Goal: Information Seeking & Learning: Check status

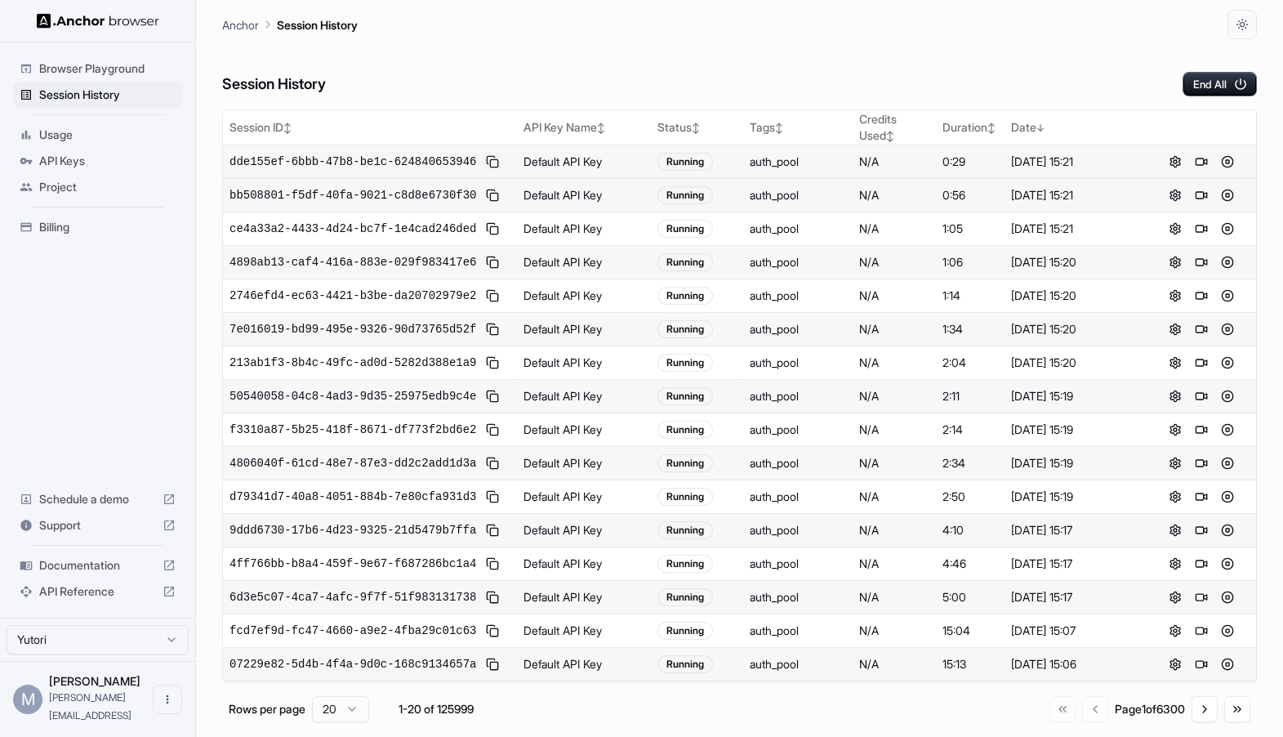
click at [497, 167] on button at bounding box center [493, 162] width 20 height 20
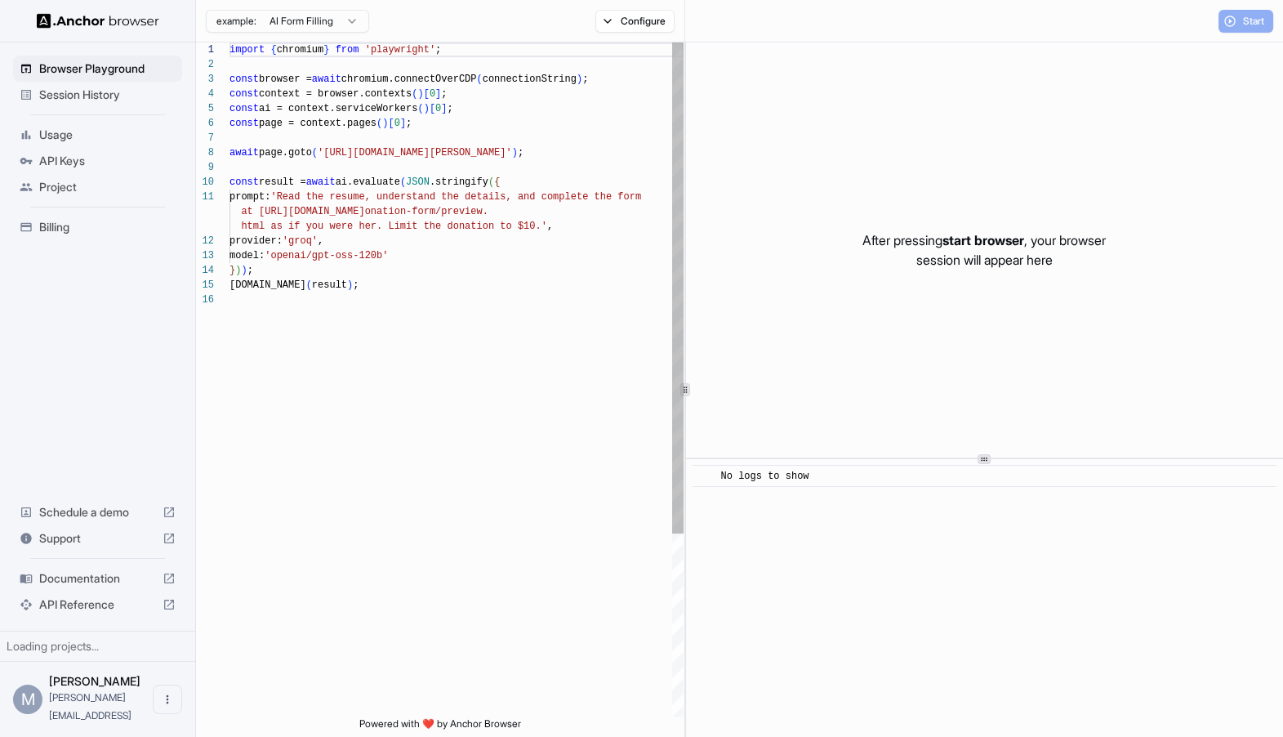
scroll to position [147, 0]
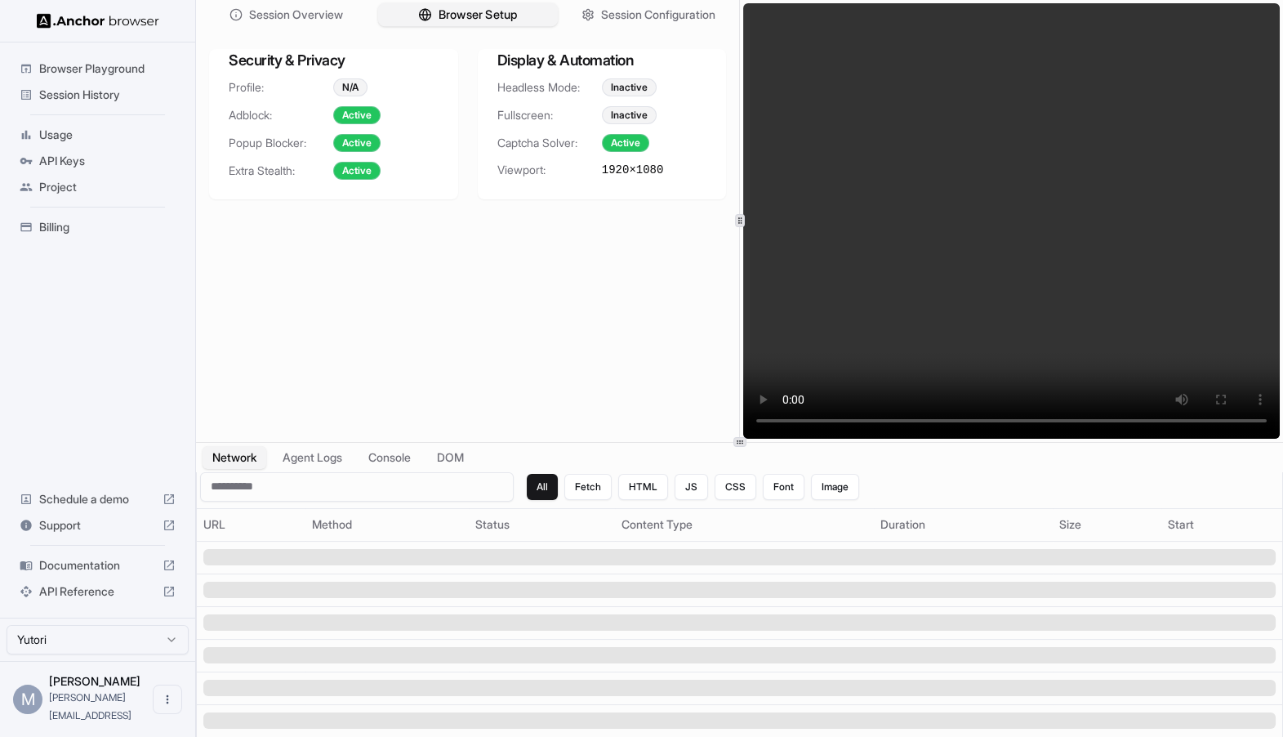
click at [455, 21] on span "Browser Setup" at bounding box center [477, 15] width 79 height 17
click at [63, 96] on span "Session History" at bounding box center [107, 95] width 136 height 16
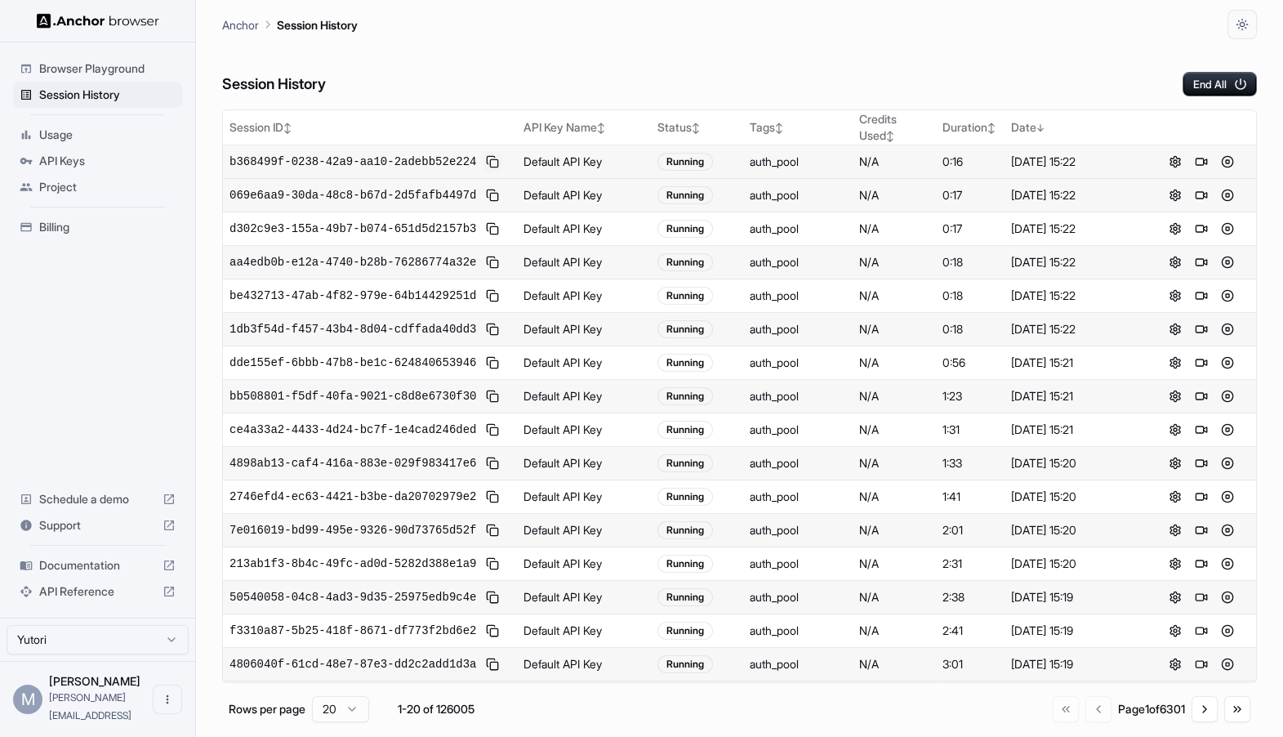
click at [490, 154] on button at bounding box center [493, 162] width 20 height 20
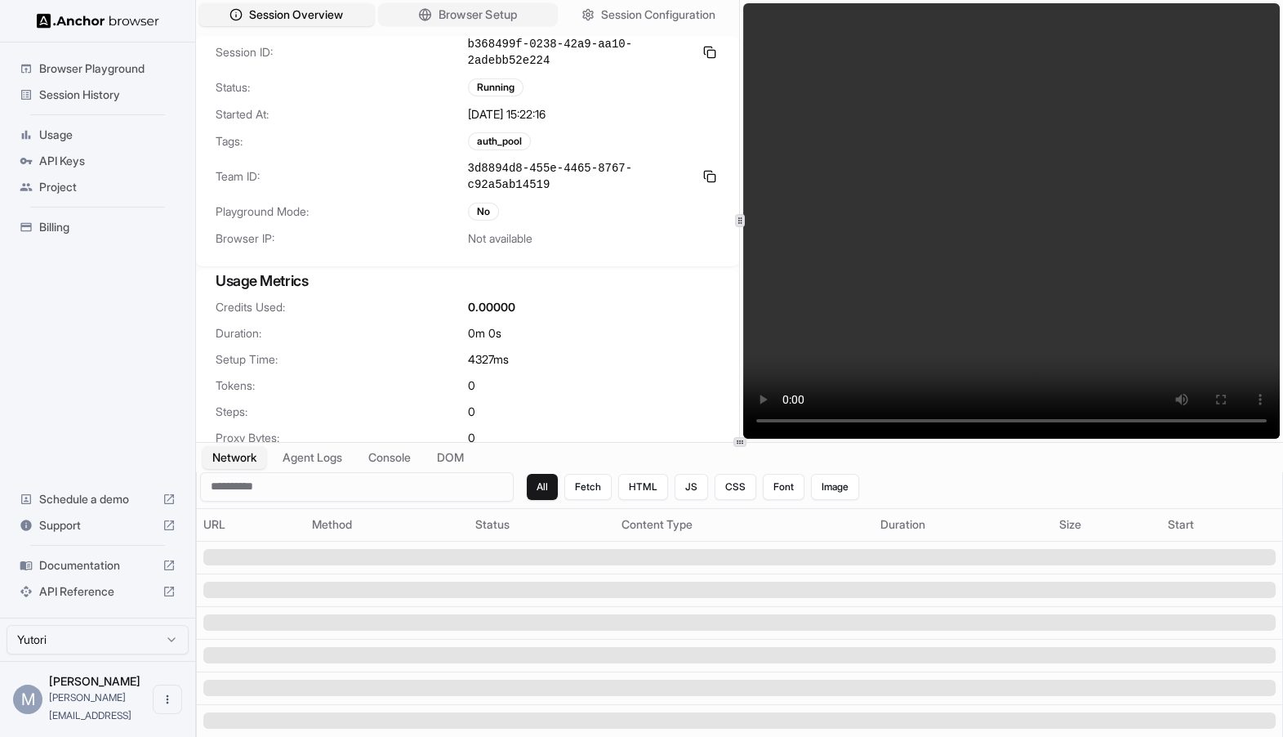
click at [496, 22] on span "Browser Setup" at bounding box center [477, 15] width 79 height 17
click at [453, 3] on button "Browser Setup" at bounding box center [467, 15] width 180 height 24
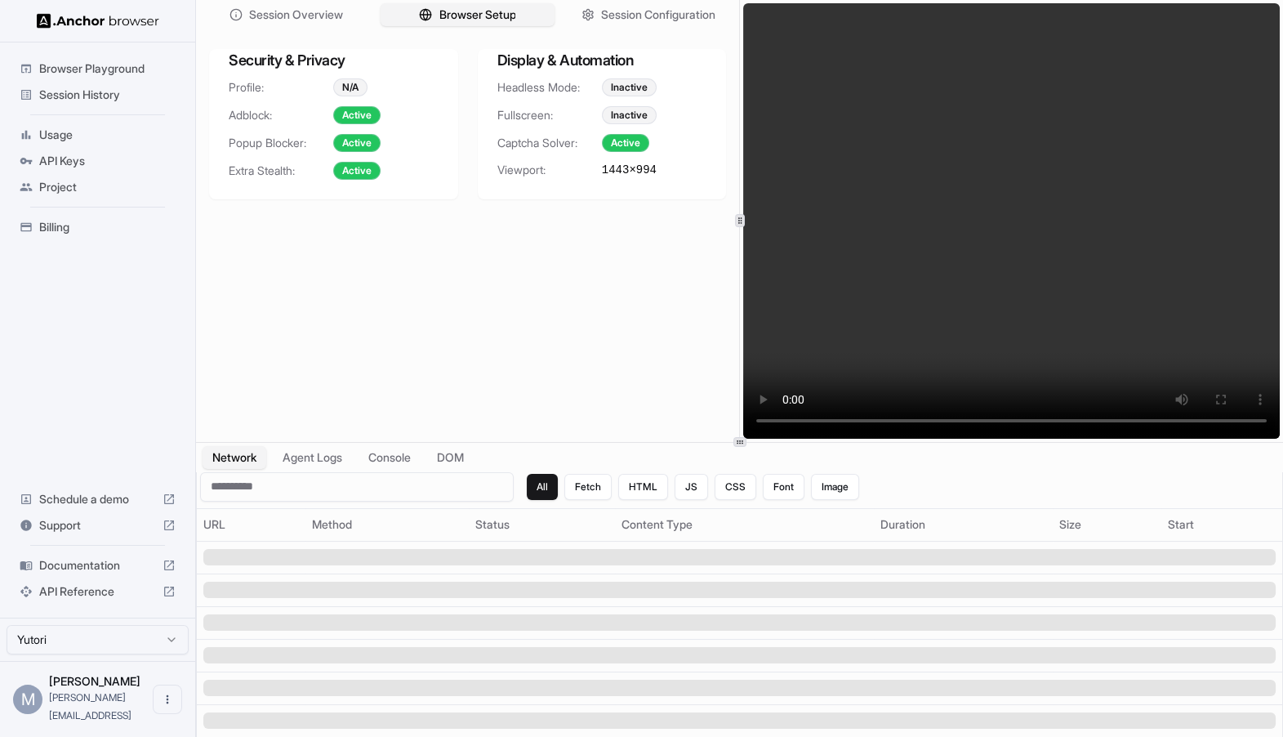
click at [306, 29] on div "Session Overview Browser Setup Session Configuration" at bounding box center [467, 14] width 543 height 29
click at [302, 21] on span "Session Overview" at bounding box center [296, 15] width 96 height 17
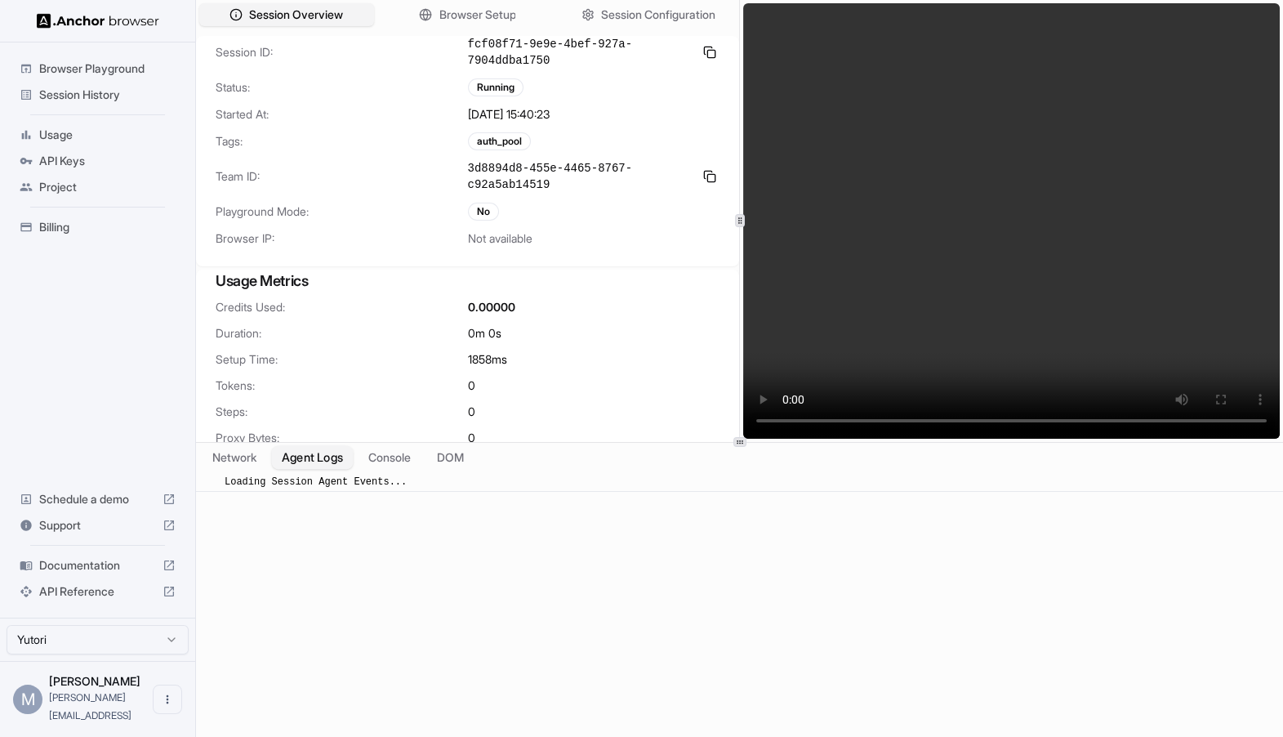
click at [293, 451] on button "Agent Logs" at bounding box center [313, 457] width 82 height 24
click at [387, 468] on button "Console" at bounding box center [390, 457] width 64 height 24
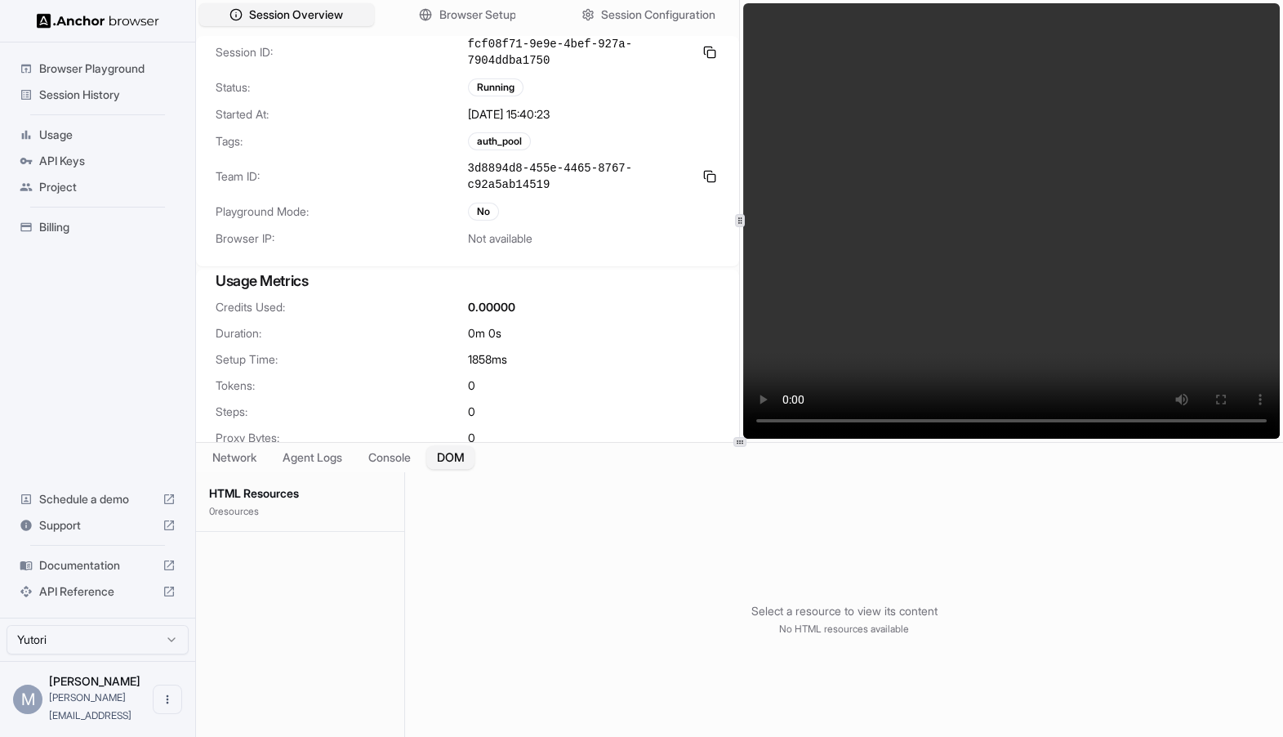
click at [462, 466] on button "DOM" at bounding box center [450, 457] width 48 height 24
click at [225, 451] on button "Network" at bounding box center [234, 457] width 65 height 24
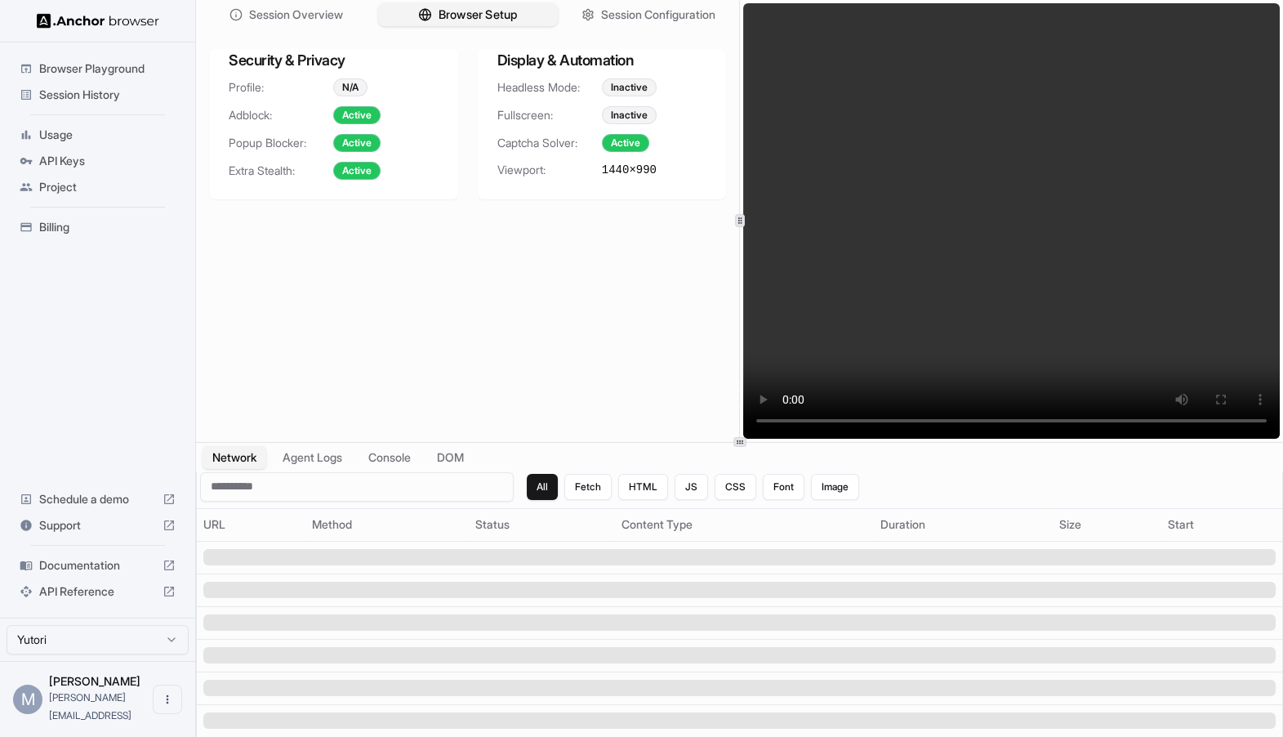
click at [453, 7] on span "Browser Setup" at bounding box center [477, 15] width 79 height 17
click at [339, 12] on span "Session Overview" at bounding box center [296, 15] width 96 height 17
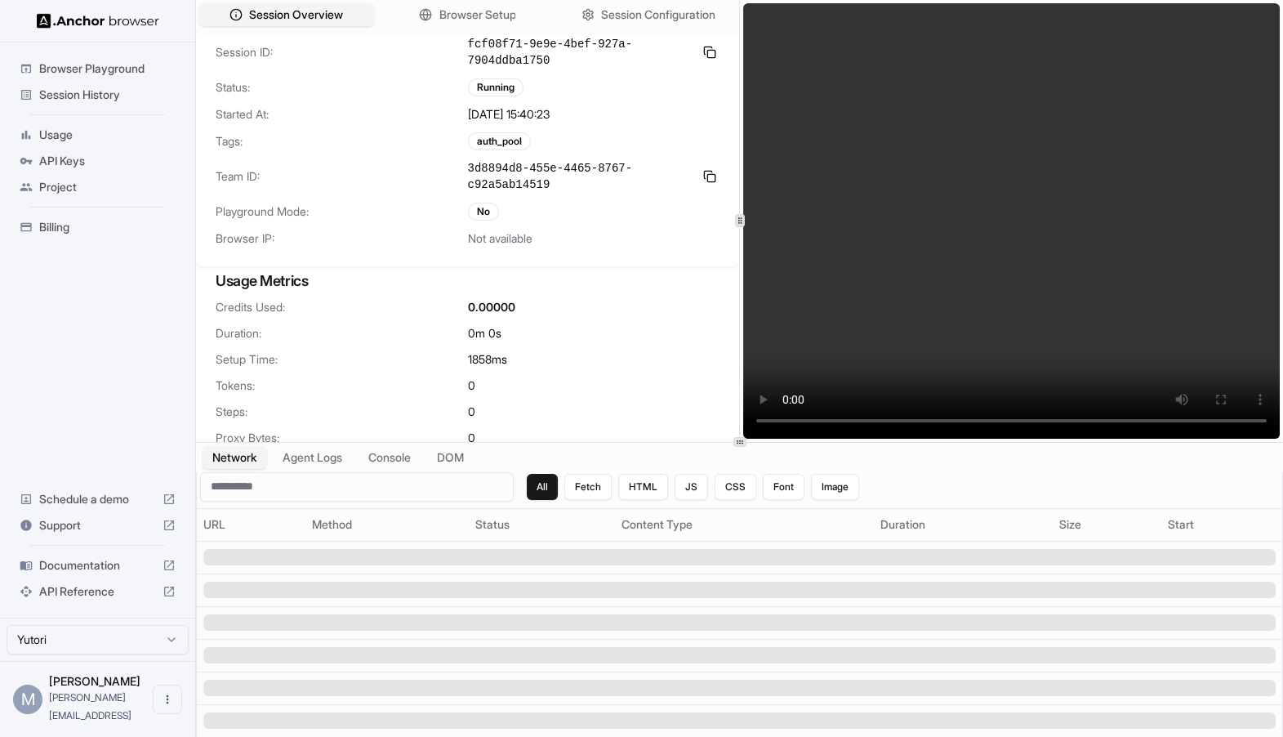
scroll to position [21, 0]
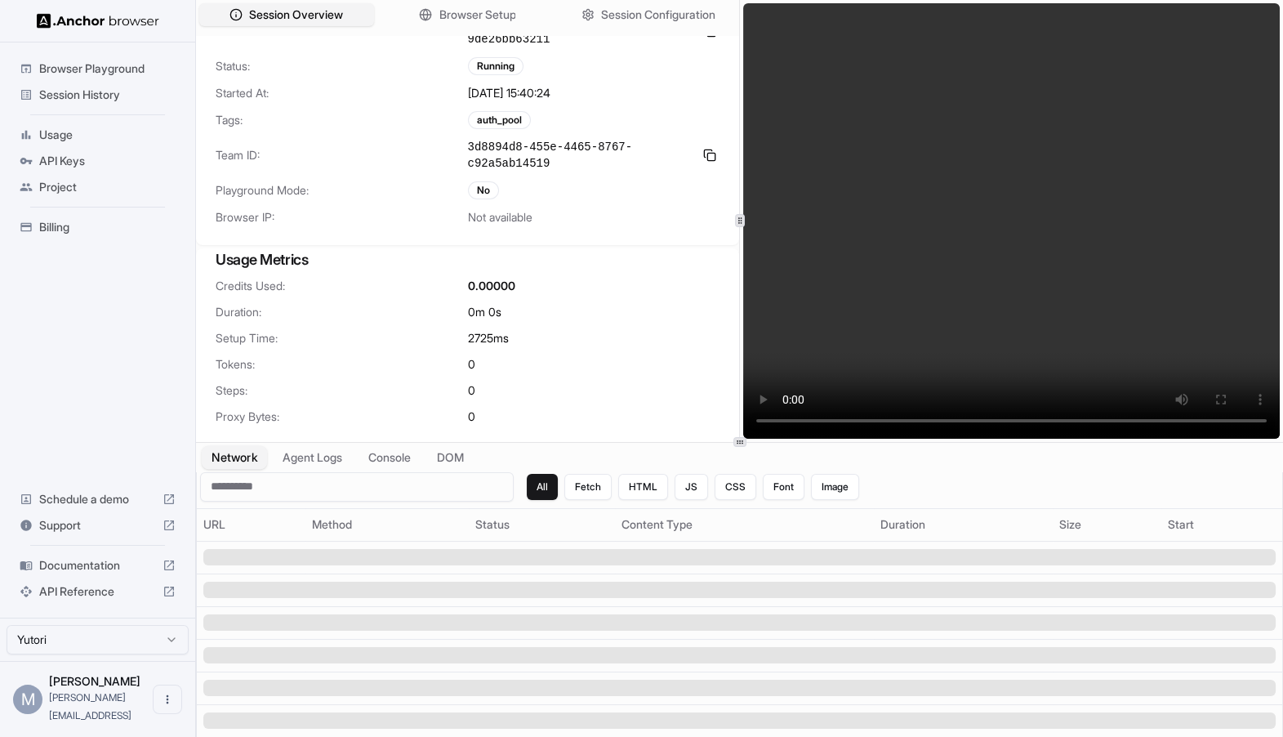
click at [249, 456] on button "Network" at bounding box center [234, 457] width 65 height 24
click at [305, 453] on button "Agent Logs" at bounding box center [313, 457] width 82 height 24
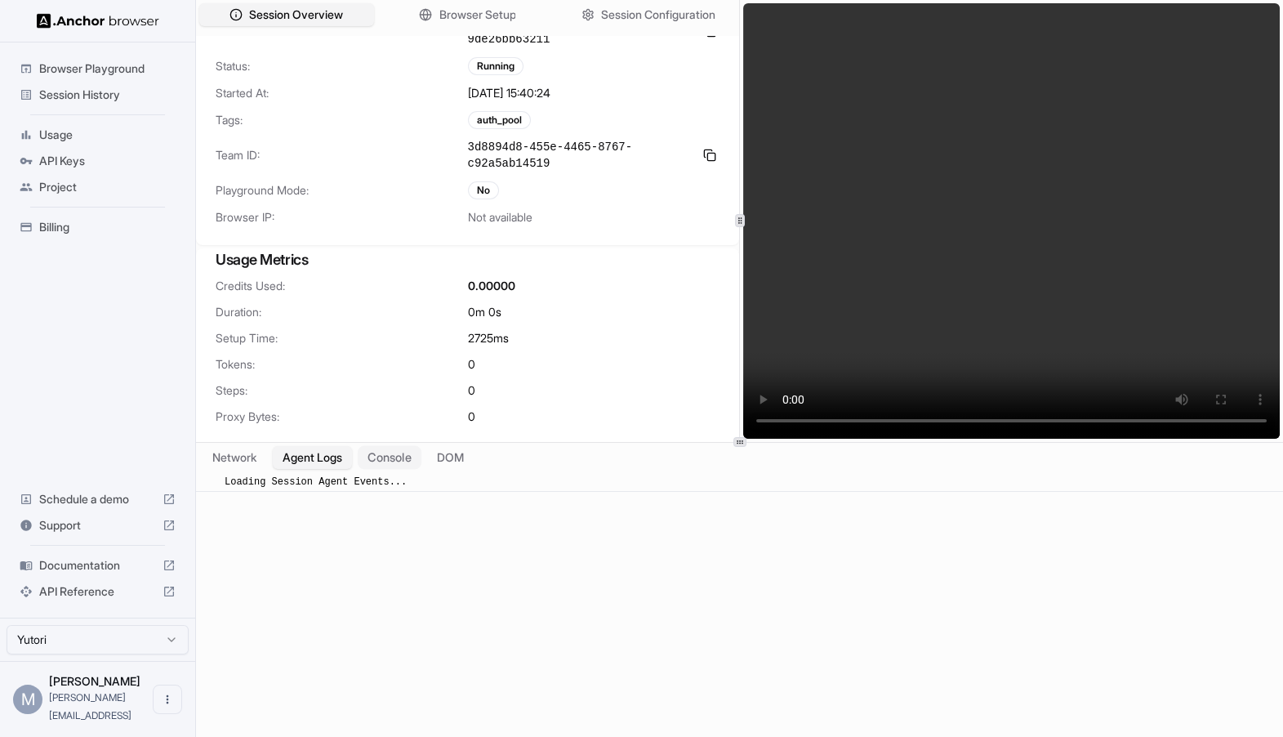
click at [381, 463] on button "Console" at bounding box center [390, 457] width 64 height 24
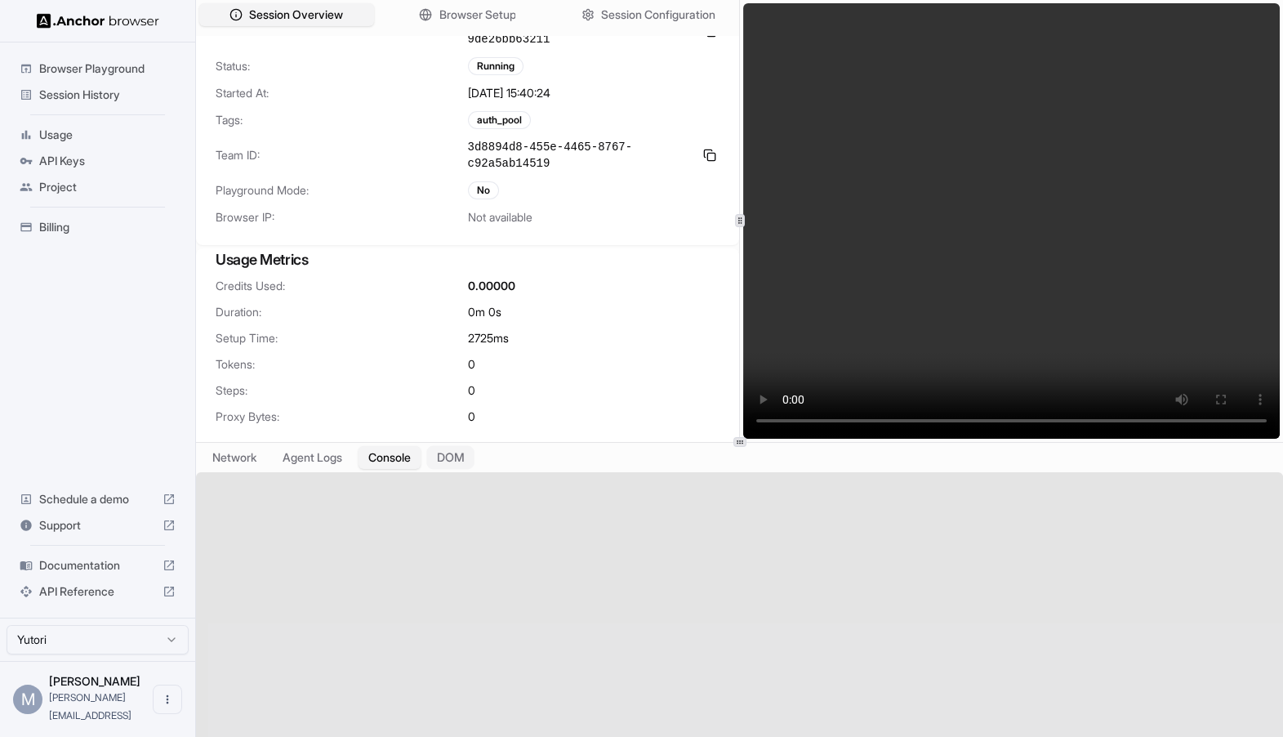
click at [464, 460] on button "DOM" at bounding box center [450, 457] width 48 height 24
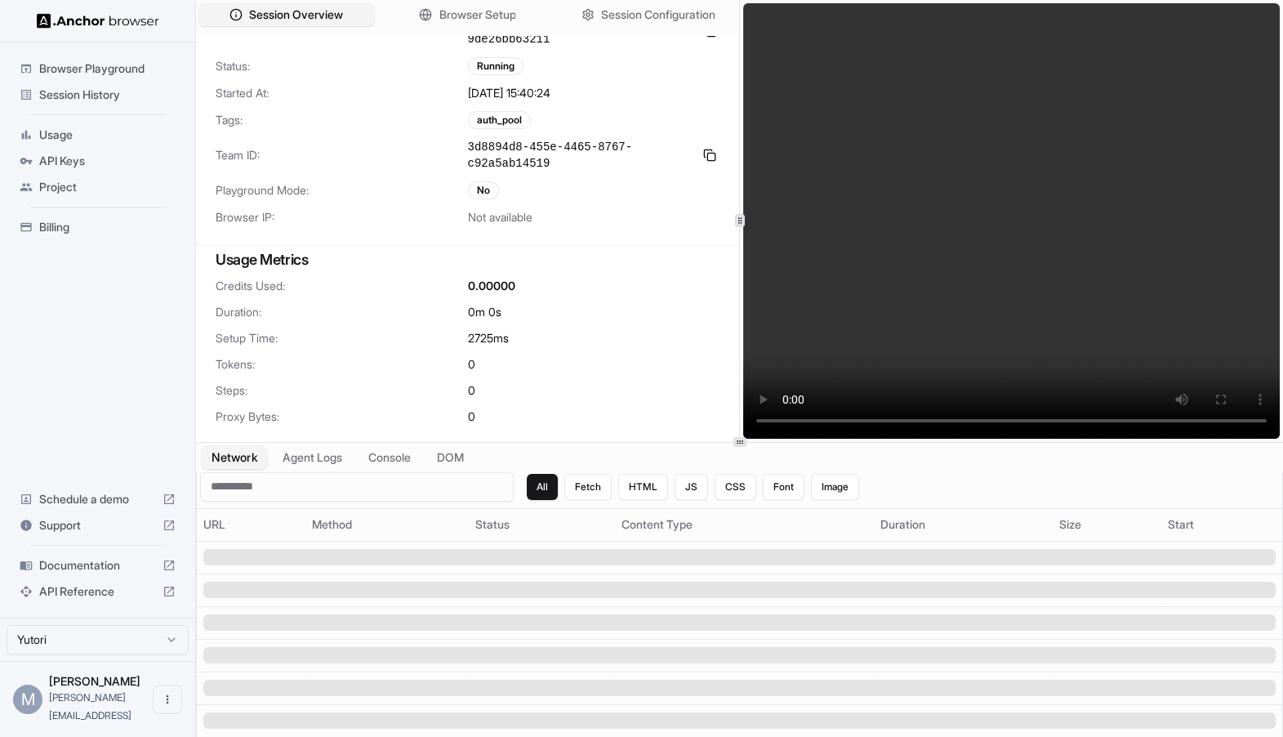
click at [225, 458] on button "Network" at bounding box center [234, 457] width 65 height 24
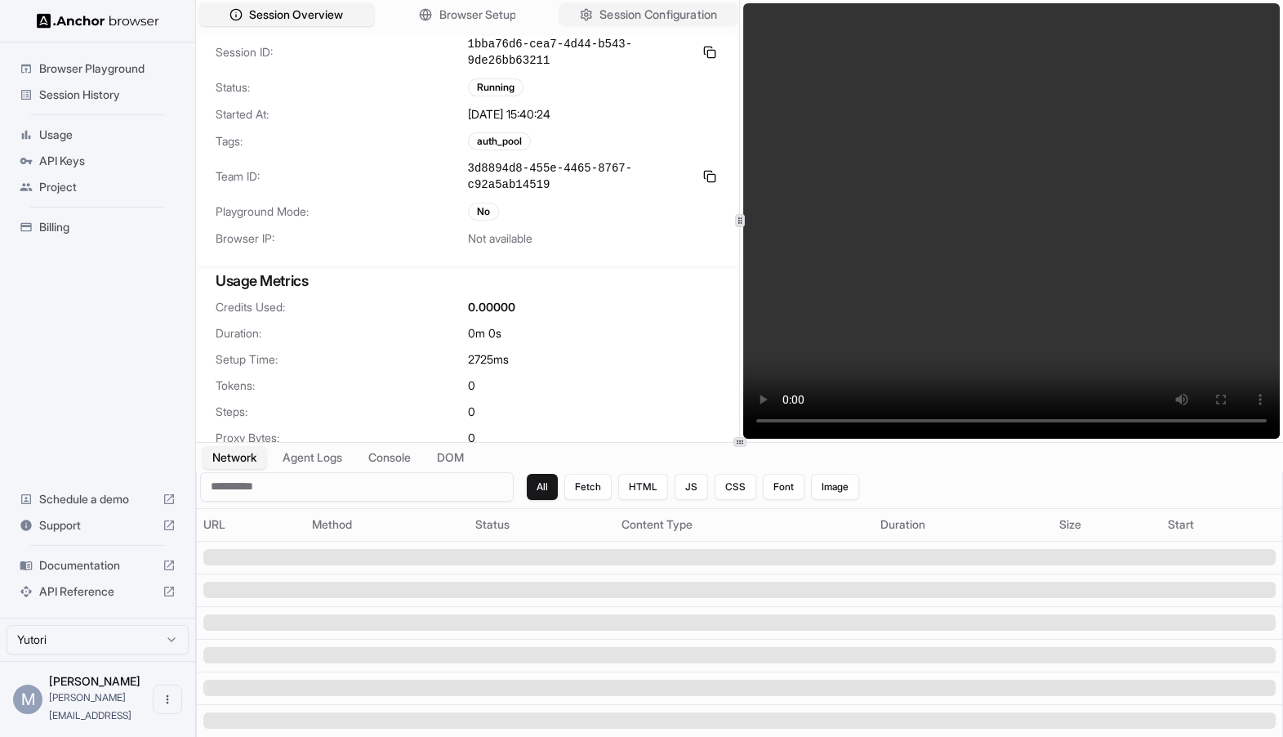
click at [620, 20] on span "Session Configuration" at bounding box center [658, 15] width 118 height 17
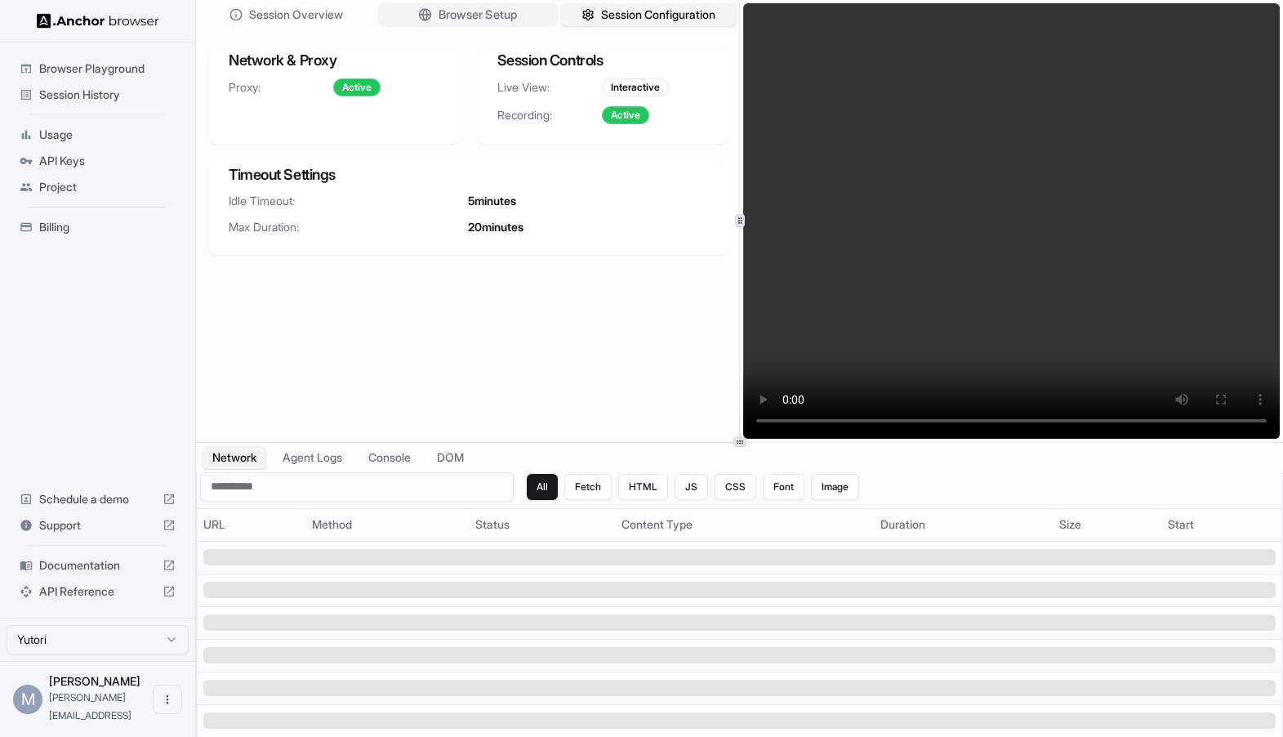
click at [474, 11] on span "Browser Setup" at bounding box center [477, 15] width 79 height 17
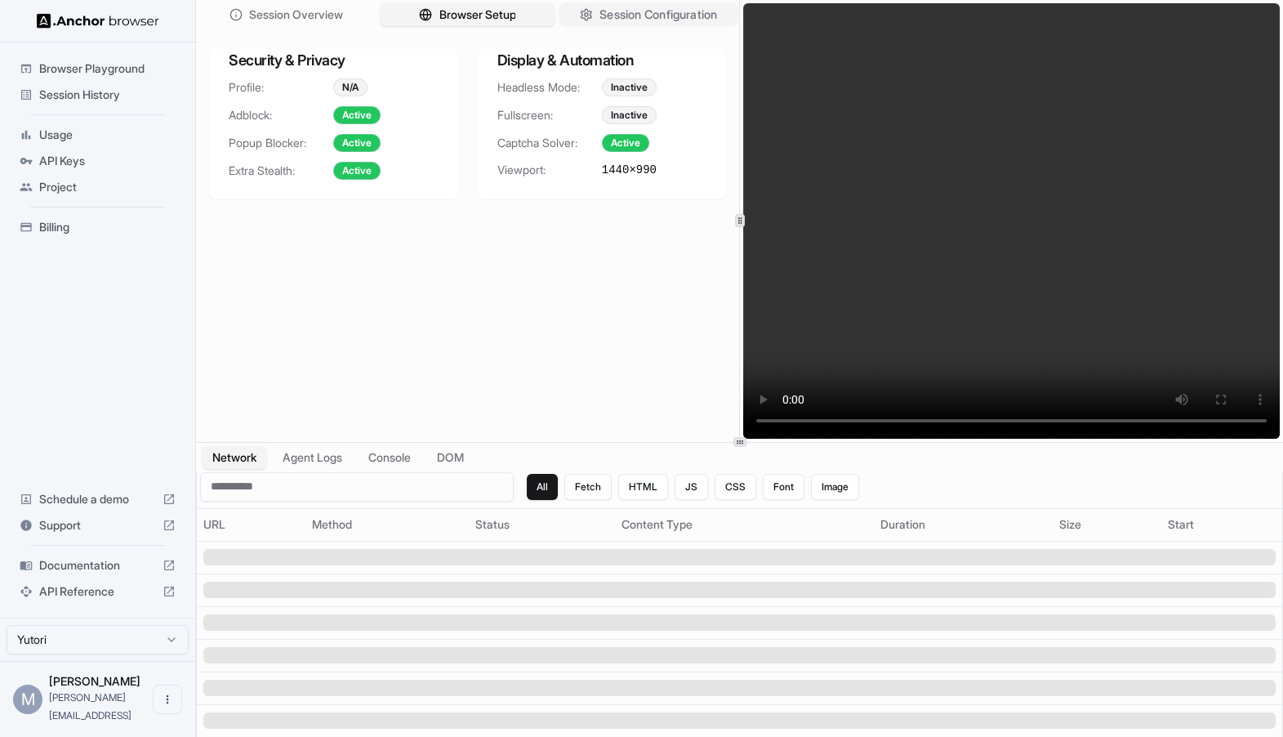
click at [621, 16] on span "Session Configuration" at bounding box center [658, 15] width 118 height 17
click at [500, 16] on span "Browser Setup" at bounding box center [477, 15] width 79 height 17
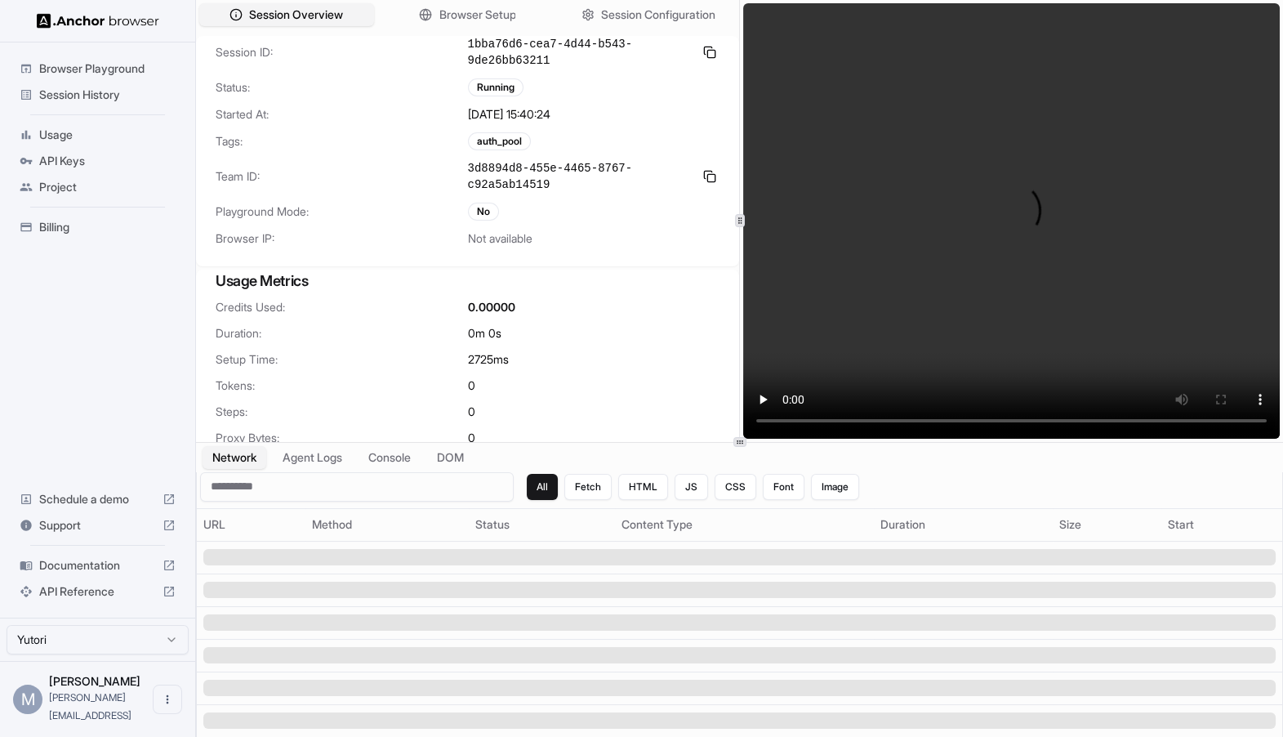
scroll to position [21, 0]
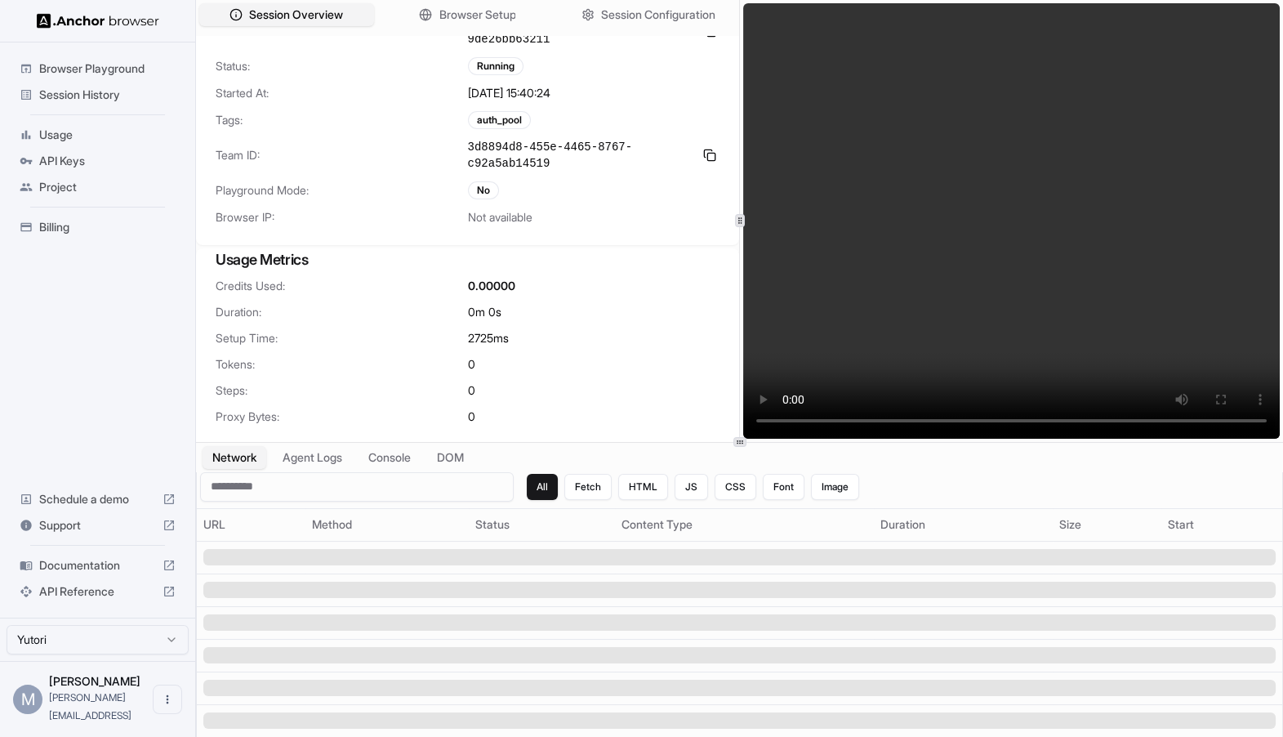
click at [362, 192] on span "Playground Mode:" at bounding box center [342, 190] width 252 height 16
click at [314, 13] on span "Session Overview" at bounding box center [296, 15] width 96 height 17
click at [462, 13] on span "Browser Setup" at bounding box center [477, 15] width 79 height 17
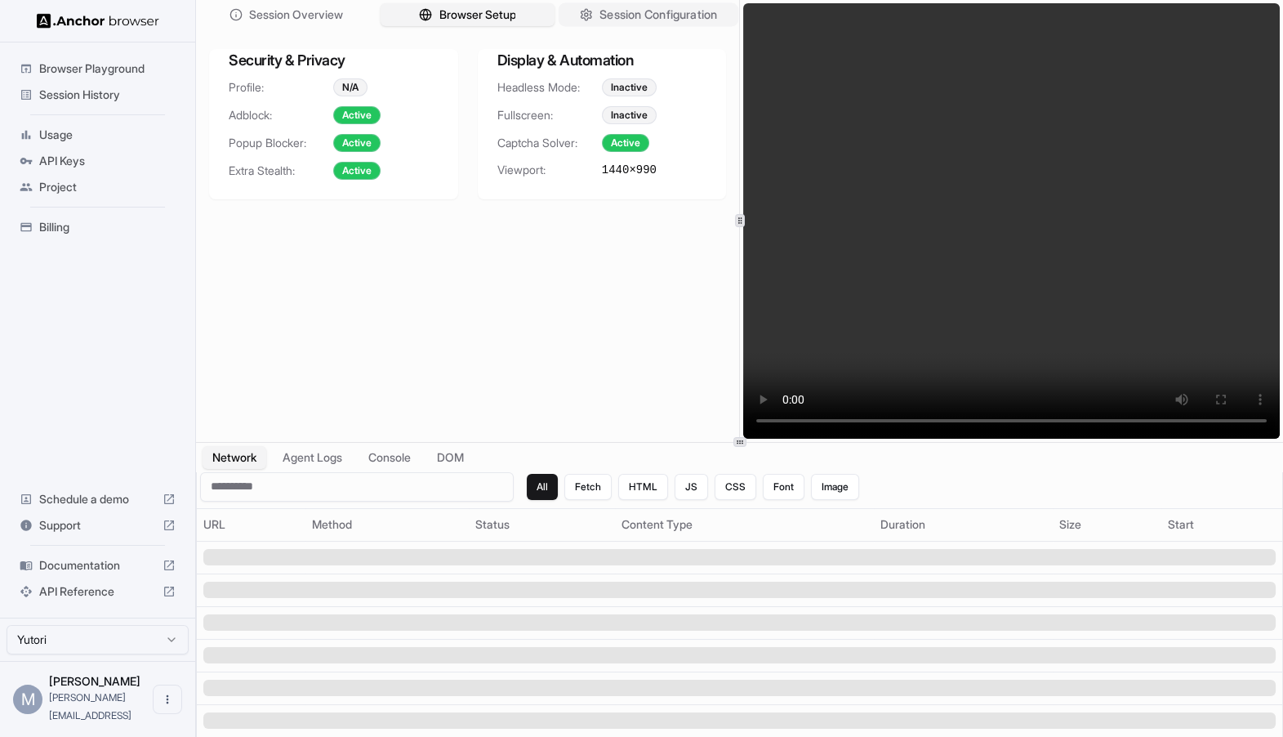
click at [590, 12] on button "Session Configuration" at bounding box center [649, 15] width 180 height 24
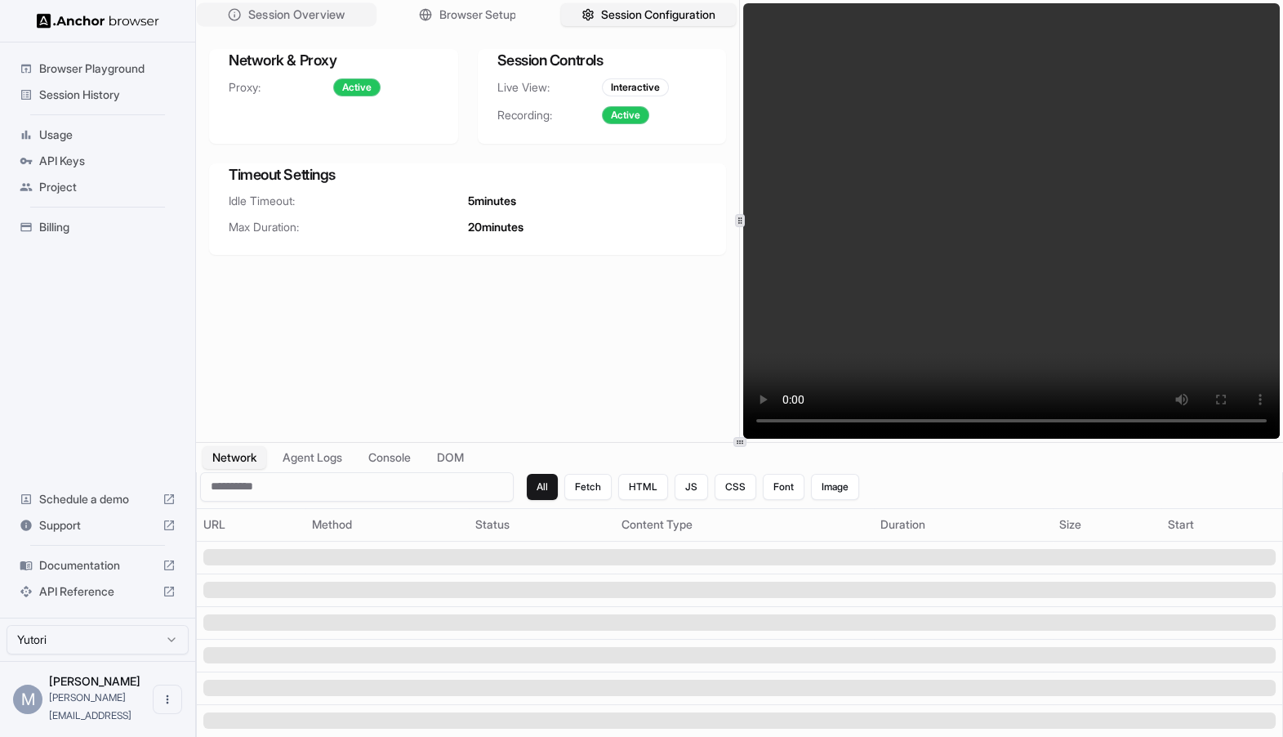
click at [332, 21] on span "Session Overview" at bounding box center [296, 15] width 96 height 17
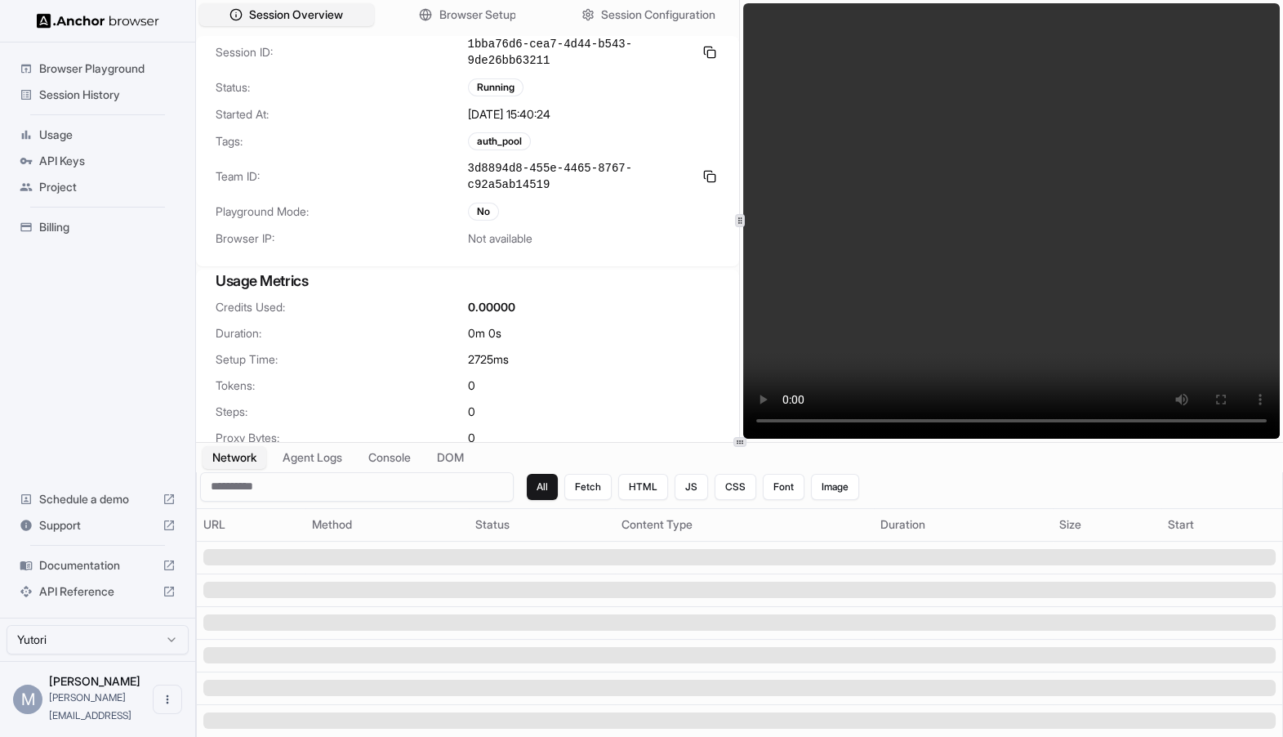
click at [109, 69] on span "Browser Playground" at bounding box center [107, 68] width 136 height 16
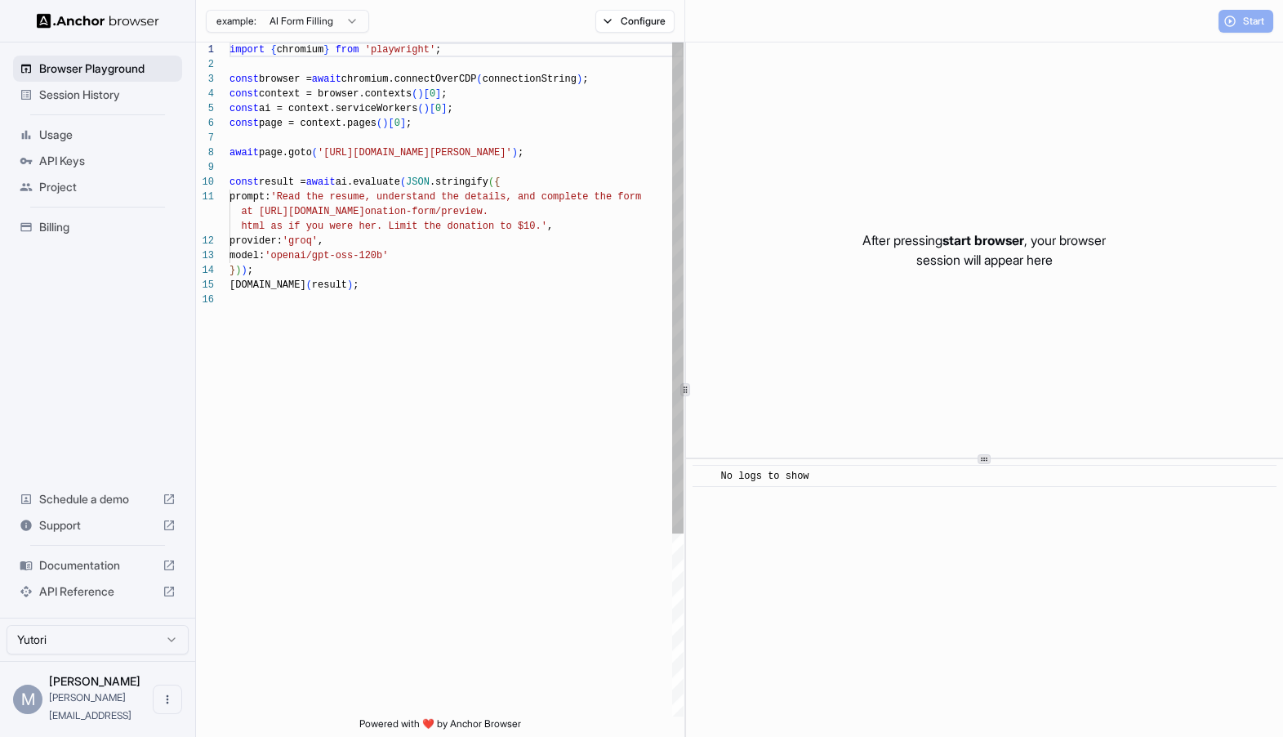
scroll to position [147, 0]
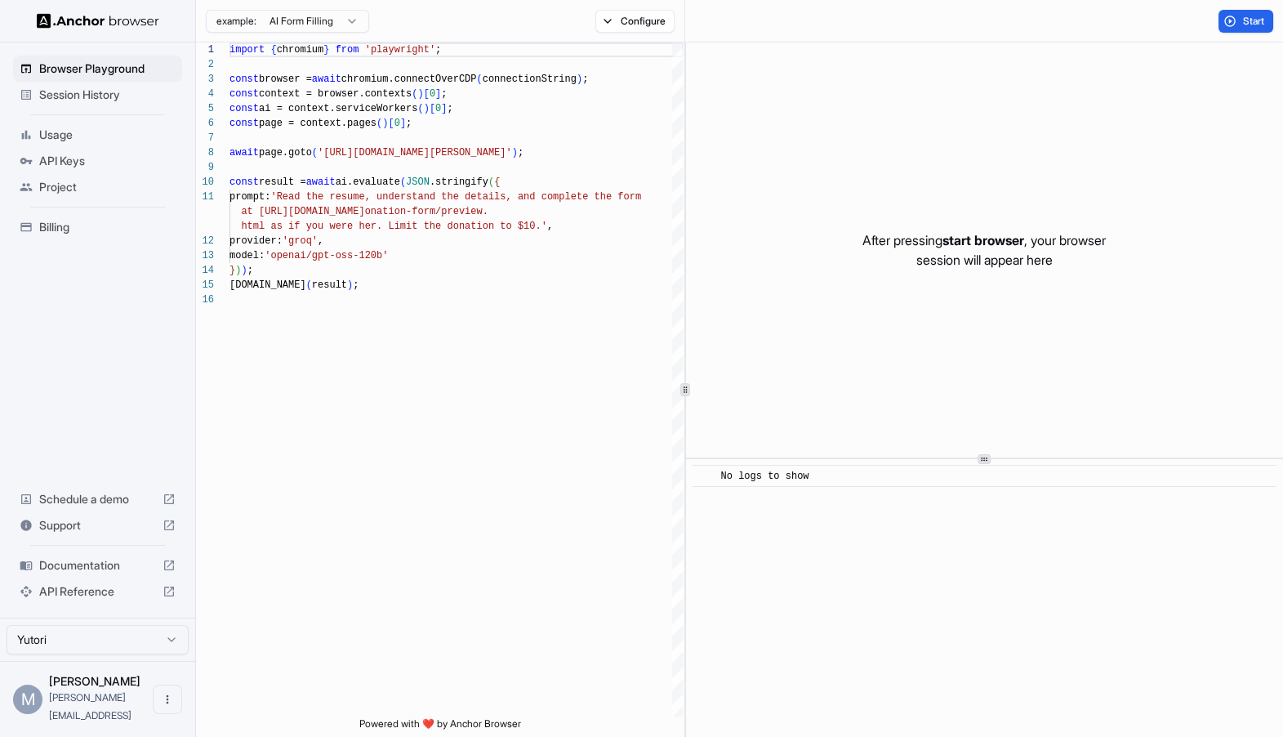
click at [113, 98] on span "Session History" at bounding box center [107, 95] width 136 height 16
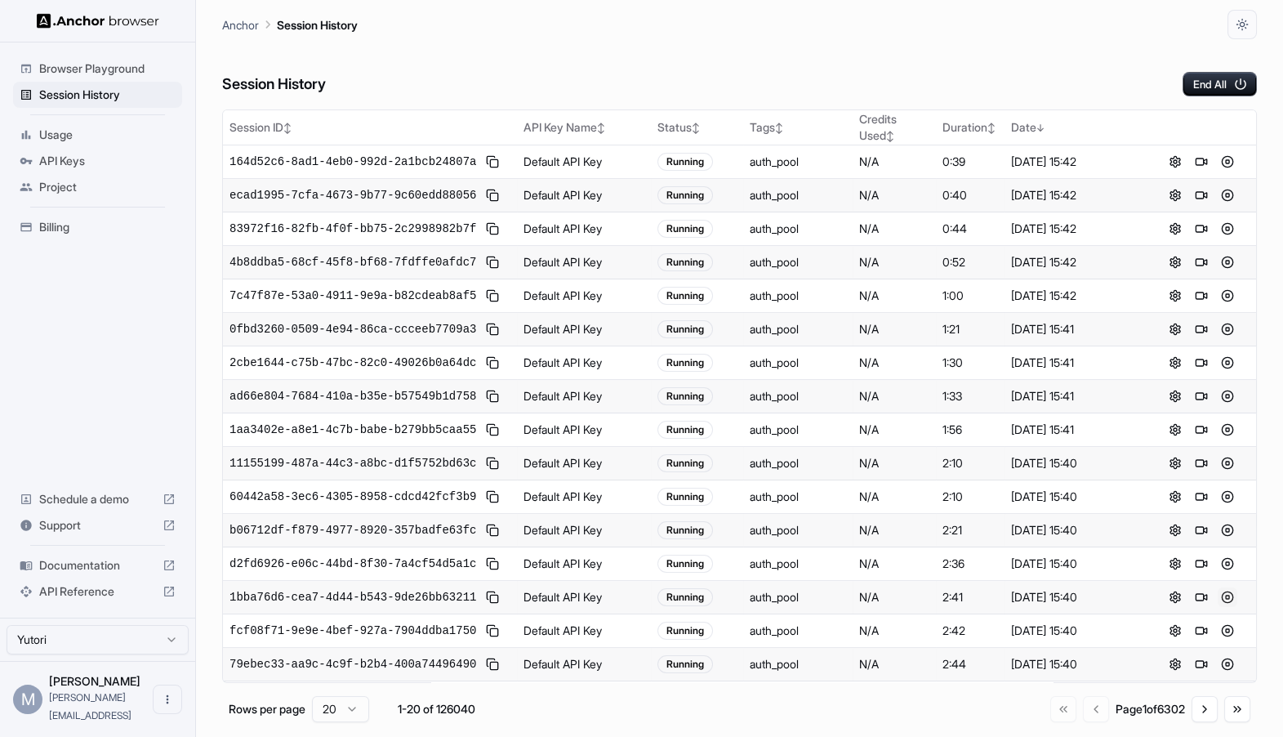
click at [1231, 598] on button at bounding box center [1227, 597] width 20 height 20
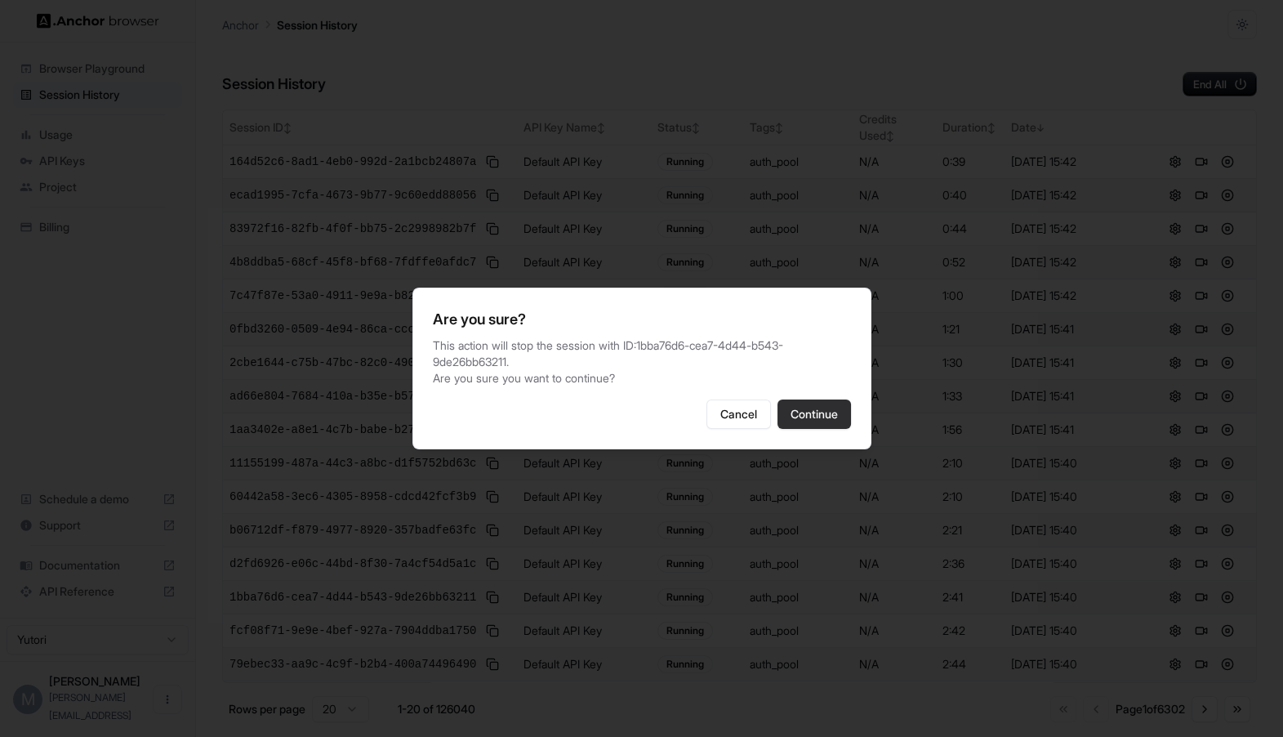
click at [812, 416] on button "Continue" at bounding box center [813, 413] width 73 height 29
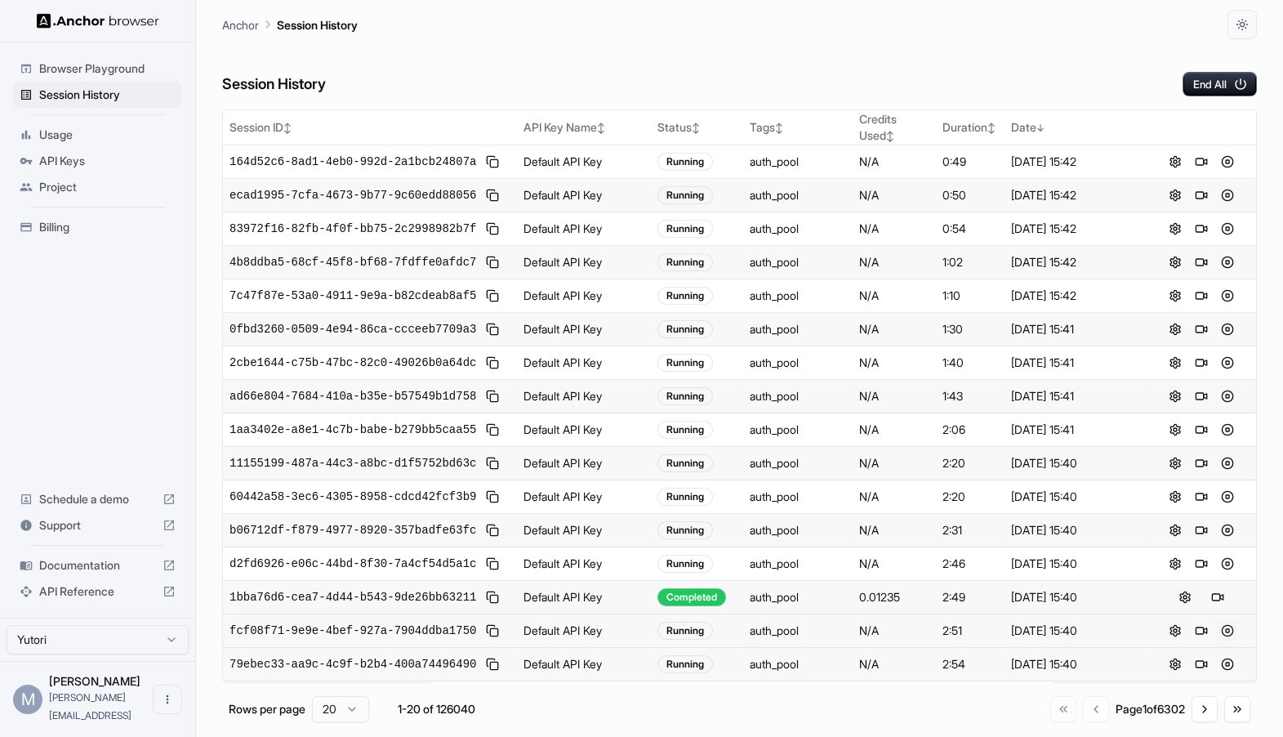
click at [1226, 628] on button at bounding box center [1227, 631] width 20 height 20
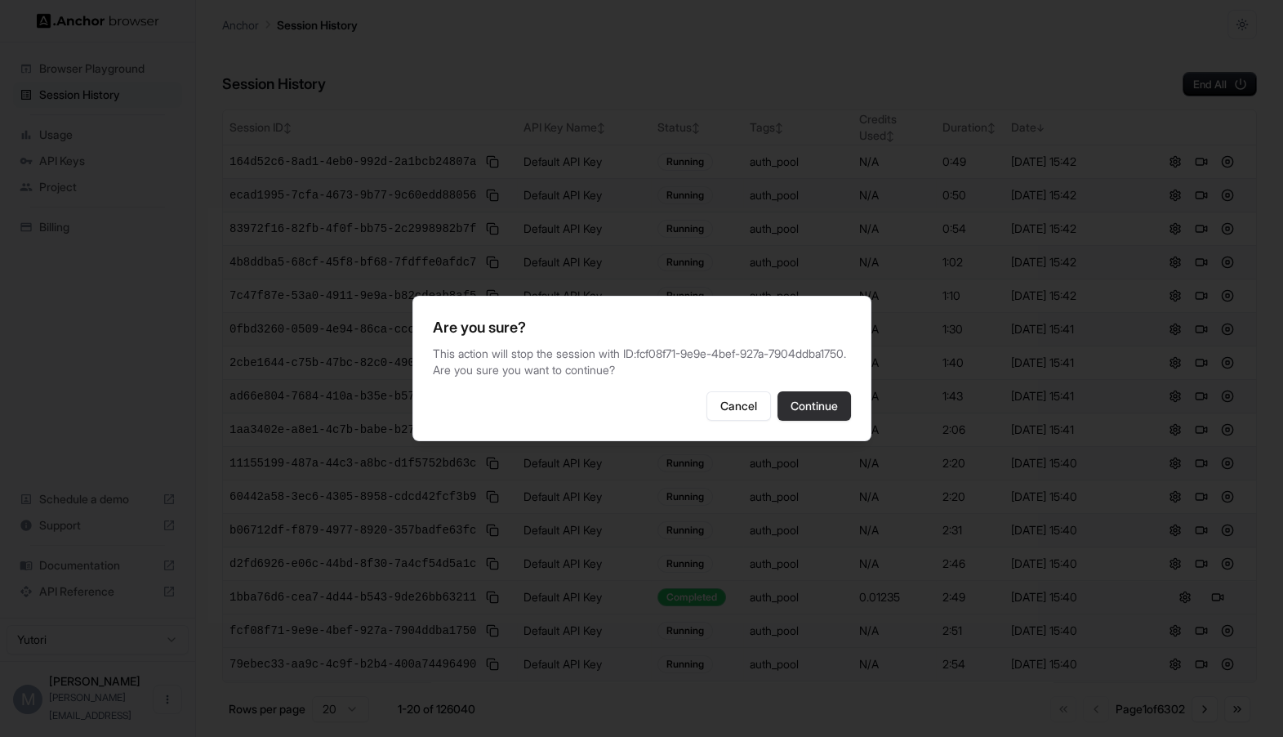
click at [800, 421] on button "Continue" at bounding box center [813, 405] width 73 height 29
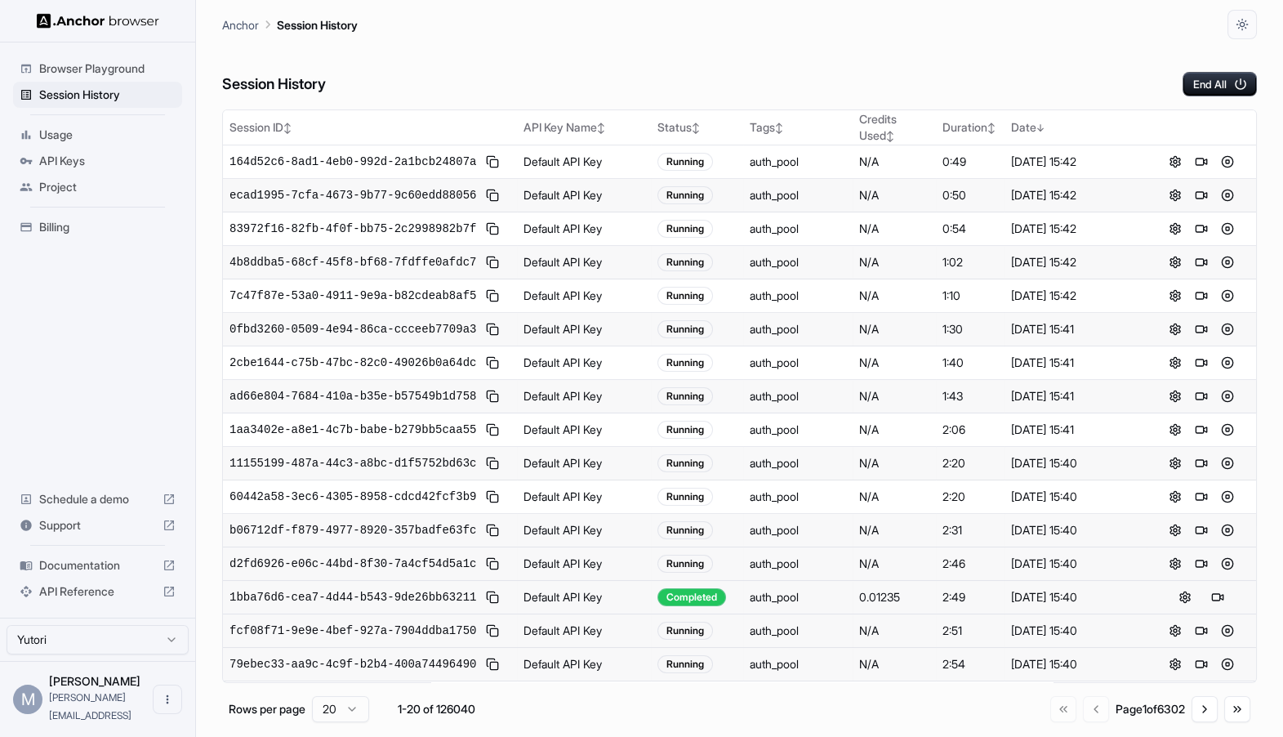
click at [356, 559] on span "d2fd6926-e06c-44bd-8f30-7a4cf54d5a1c" at bounding box center [352, 563] width 247 height 16
click at [373, 597] on span "1bba76d6-cea7-4d44-b543-9de26bb63211" at bounding box center [352, 597] width 247 height 16
click at [451, 629] on span "fcf08f71-9e9e-4bef-927a-7904ddba1750" at bounding box center [352, 630] width 247 height 16
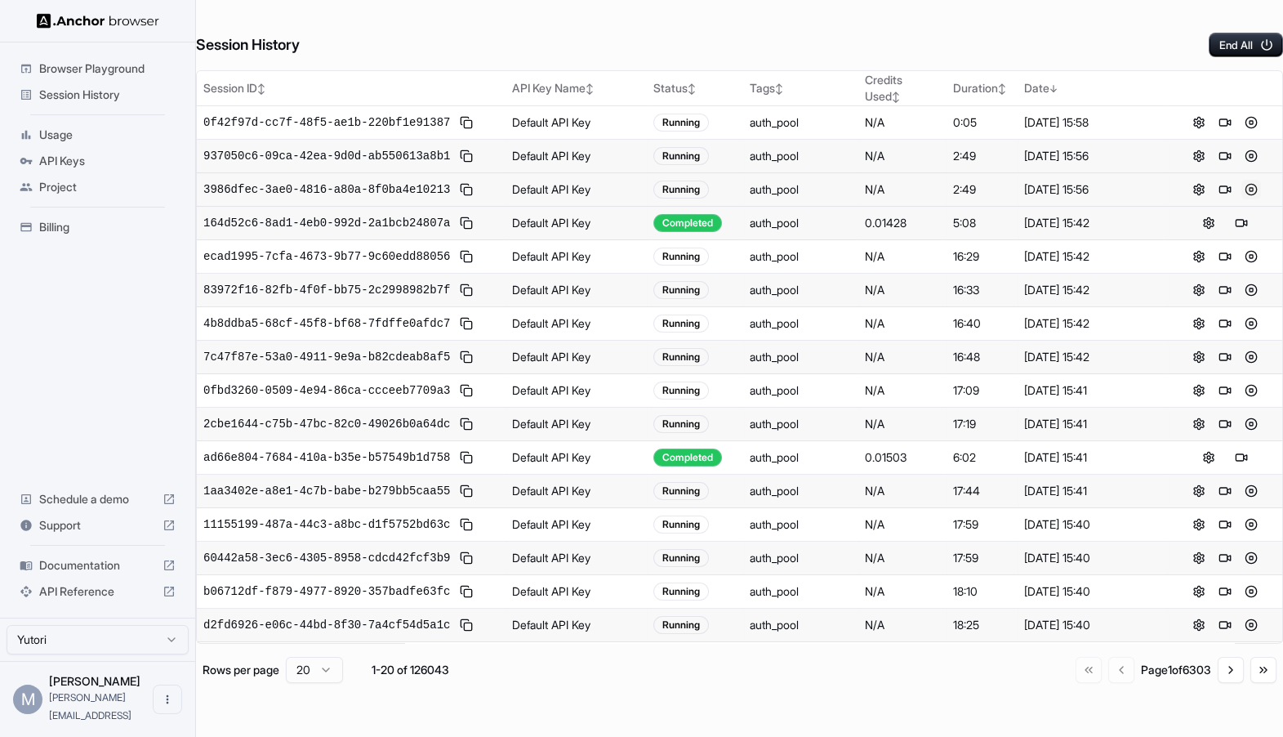
click at [1247, 188] on button at bounding box center [1251, 190] width 20 height 20
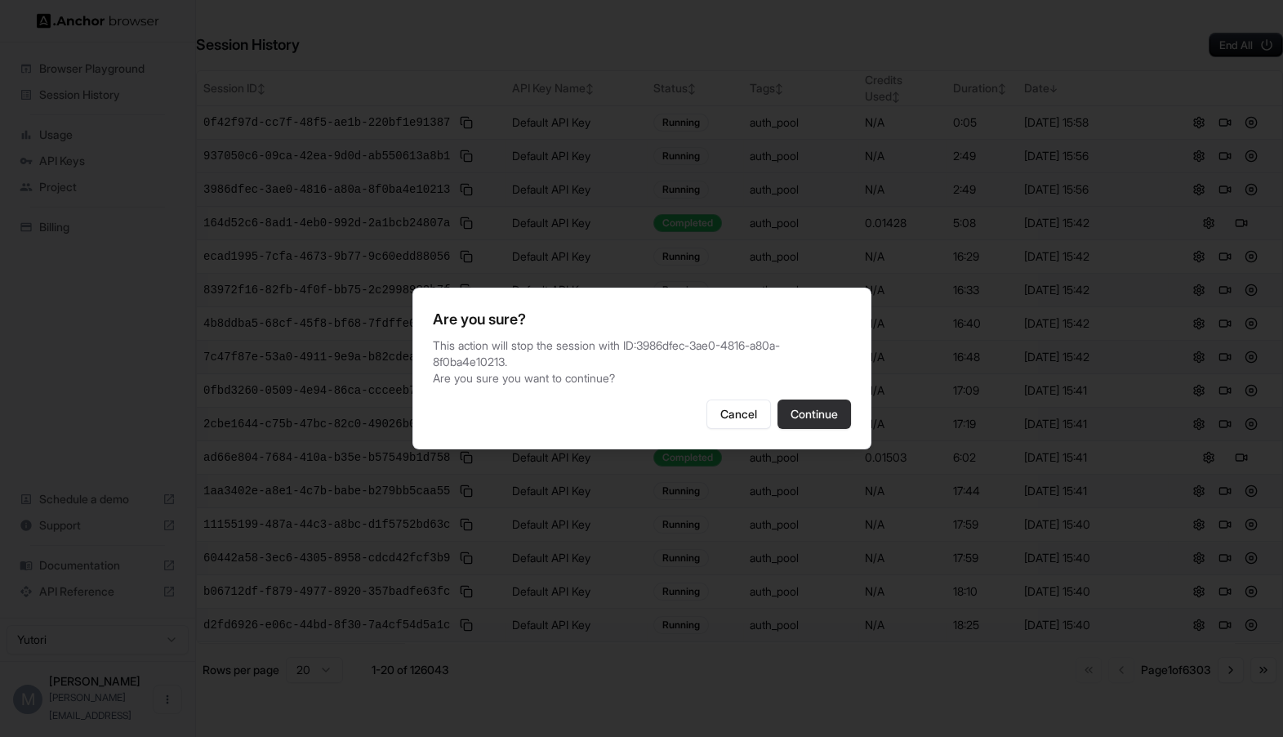
click at [812, 412] on button "Continue" at bounding box center [813, 413] width 73 height 29
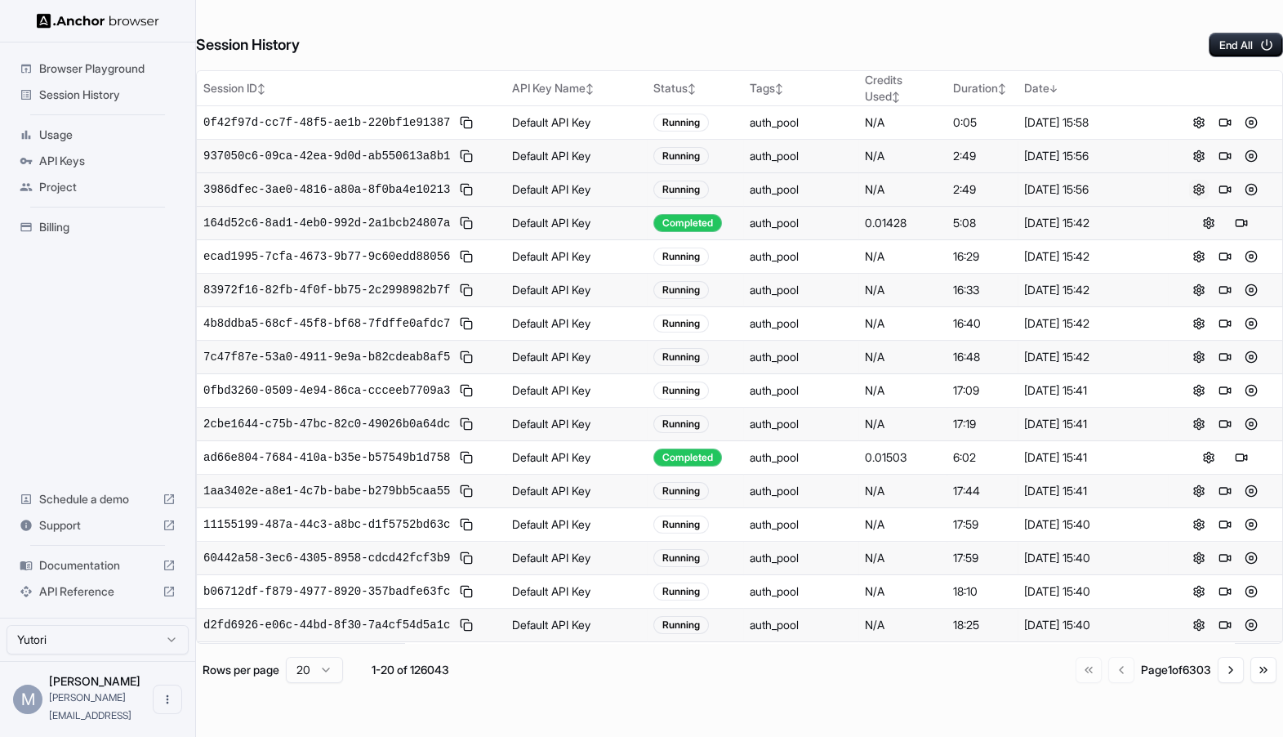
click at [1197, 187] on button at bounding box center [1199, 190] width 20 height 20
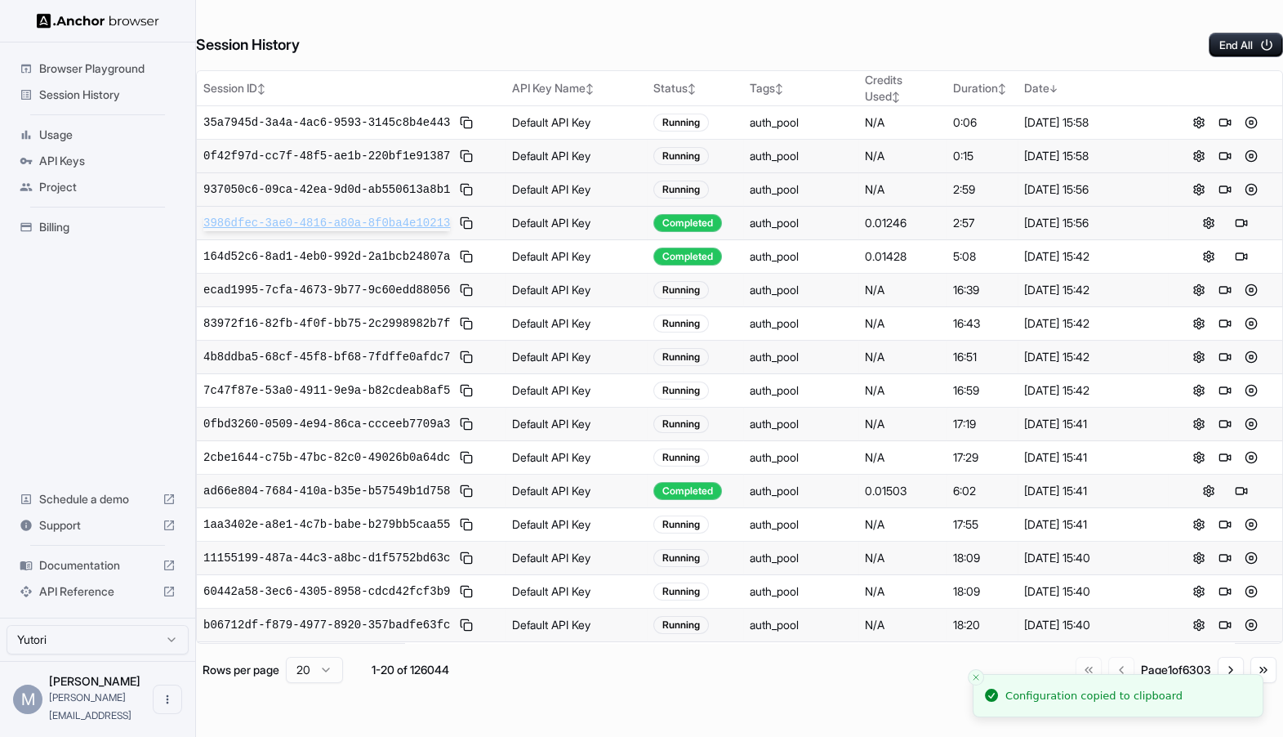
click at [345, 218] on span "3986dfec-3ae0-4816-a80a-8f0ba4e10213" at bounding box center [326, 223] width 247 height 16
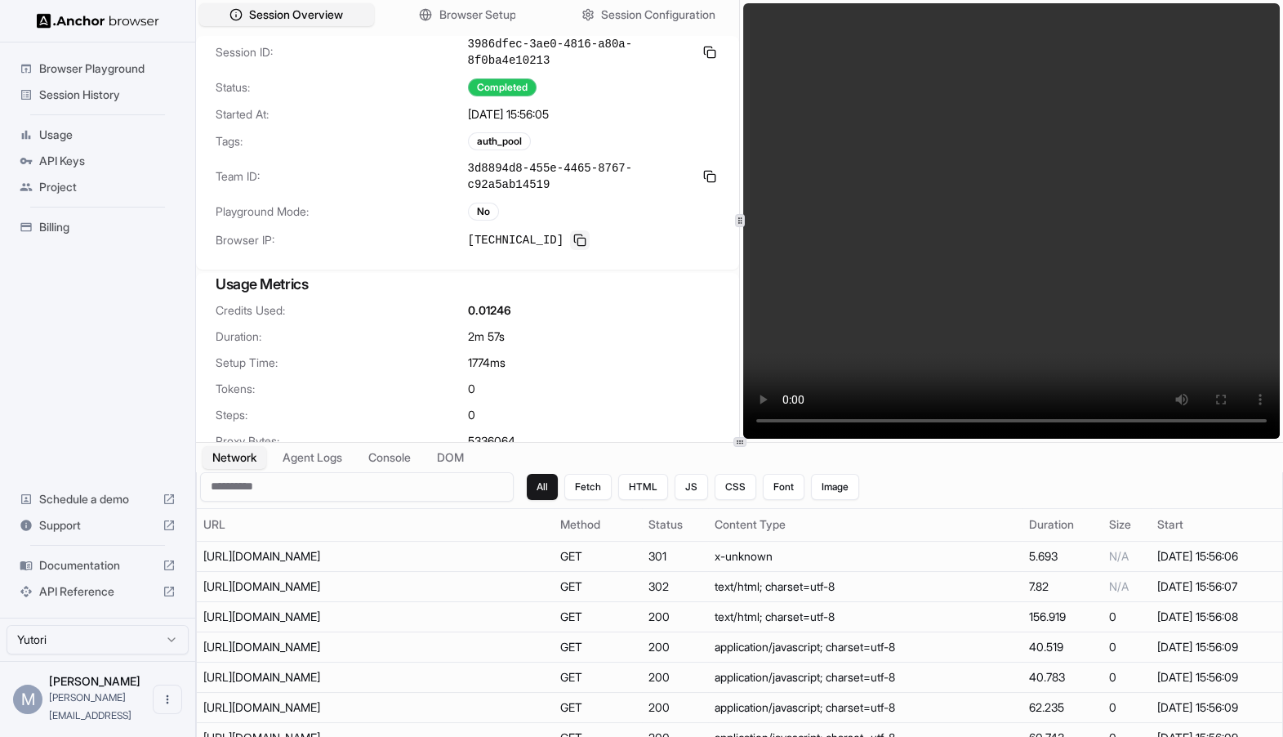
click at [578, 243] on button at bounding box center [580, 240] width 20 height 20
